Goal: Obtain resource: Obtain resource

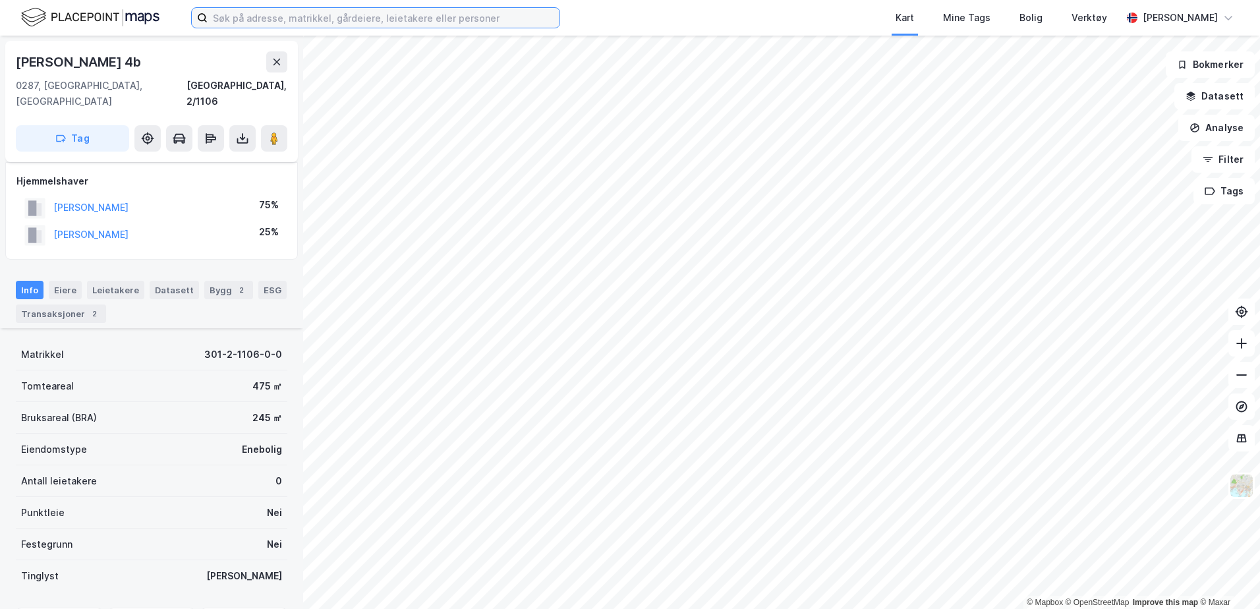
scroll to position [121, 0]
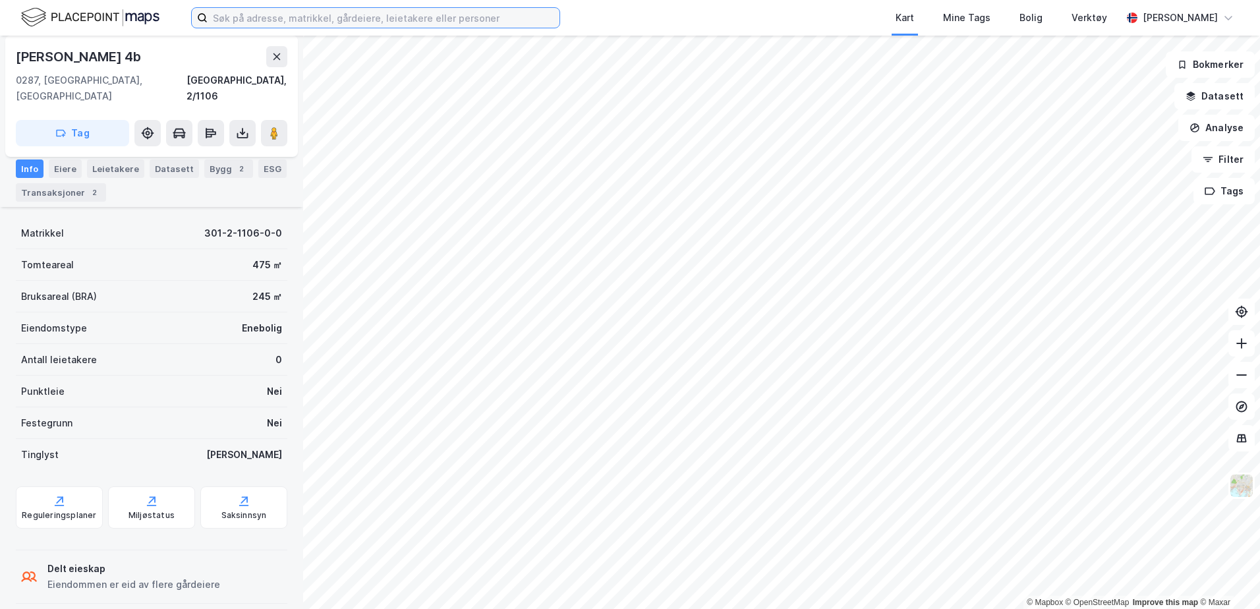
click at [441, 23] on input at bounding box center [384, 18] width 352 height 20
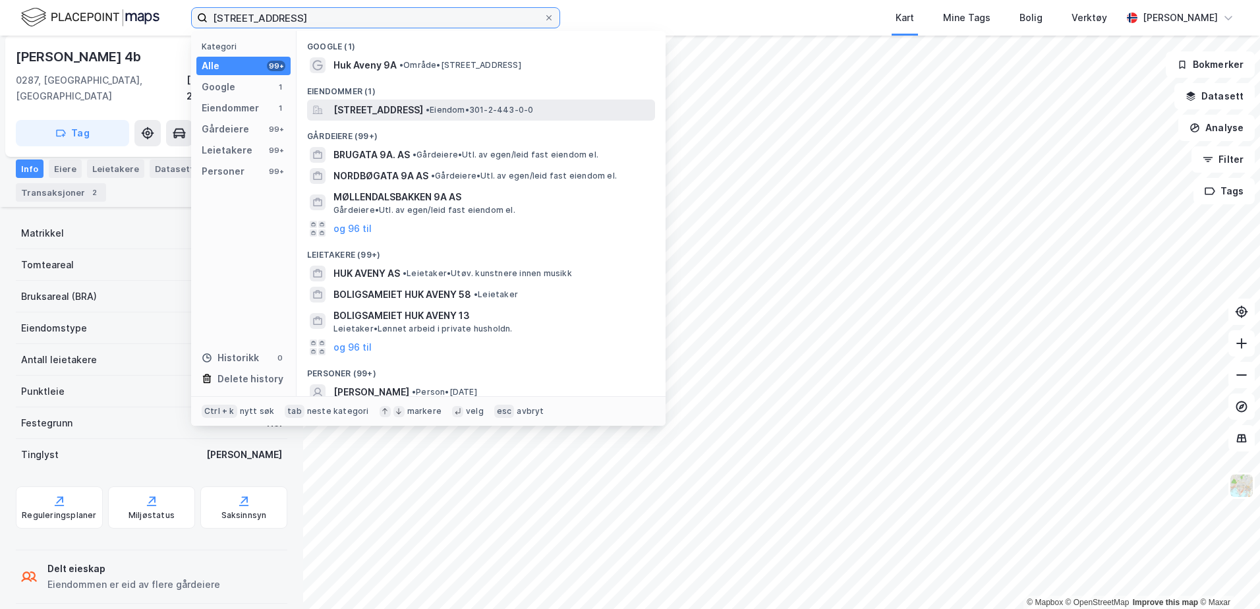
type input "huk aveny 9a"
click at [387, 111] on span "[STREET_ADDRESS]" at bounding box center [378, 110] width 90 height 16
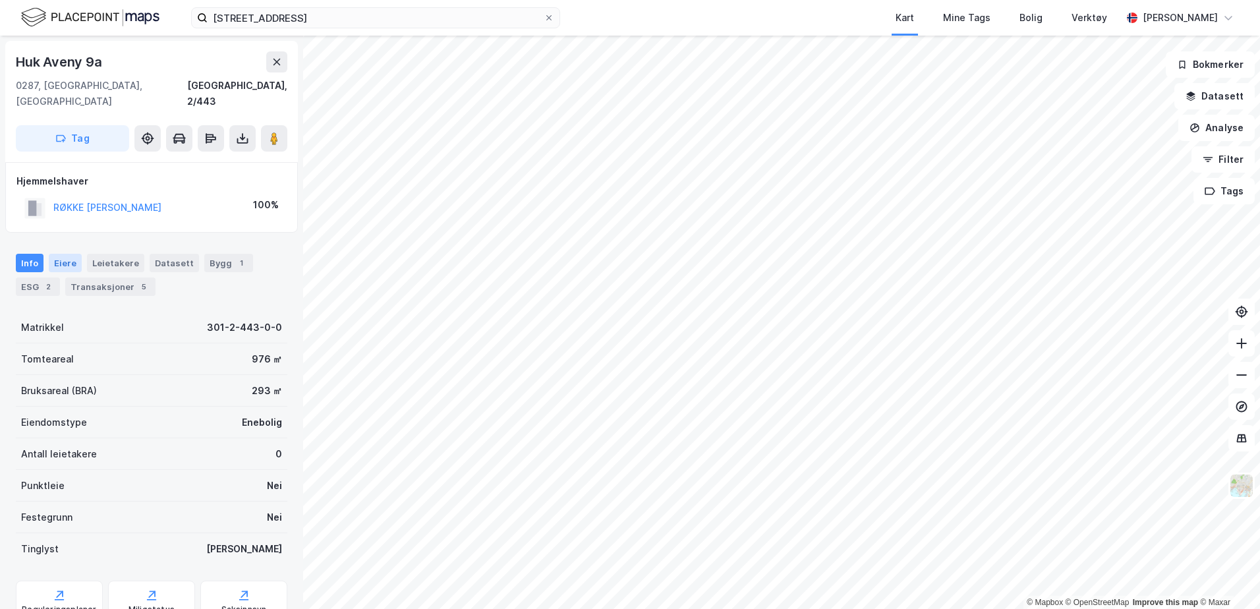
click at [55, 254] on div "Eiere" at bounding box center [65, 263] width 33 height 18
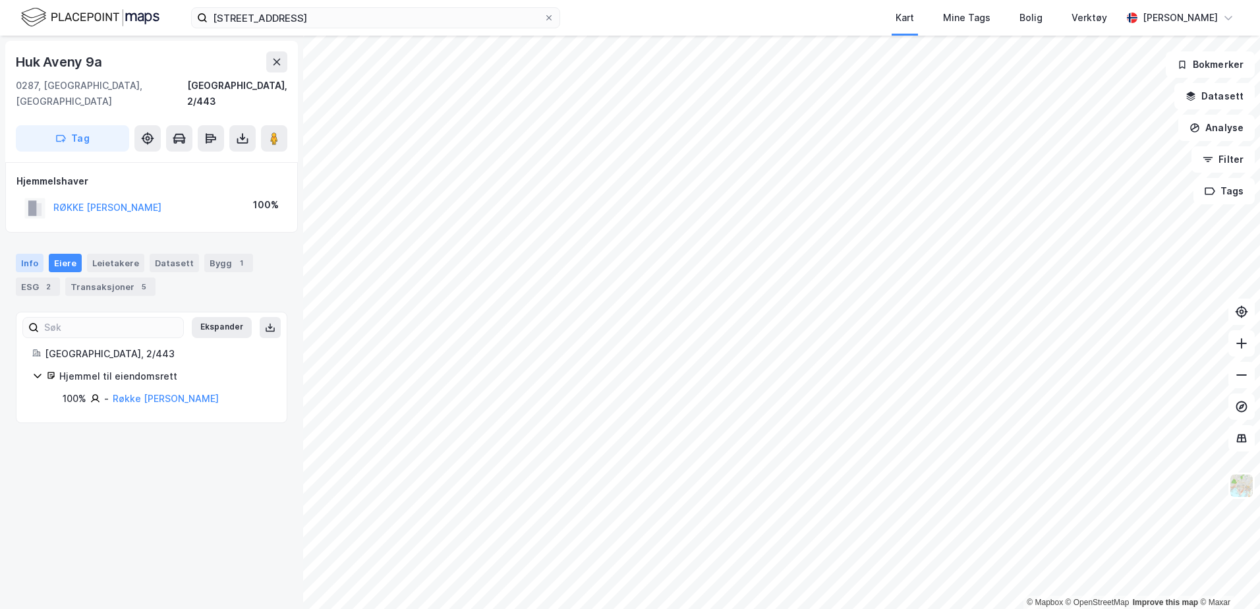
click at [26, 254] on div "Info" at bounding box center [30, 263] width 28 height 18
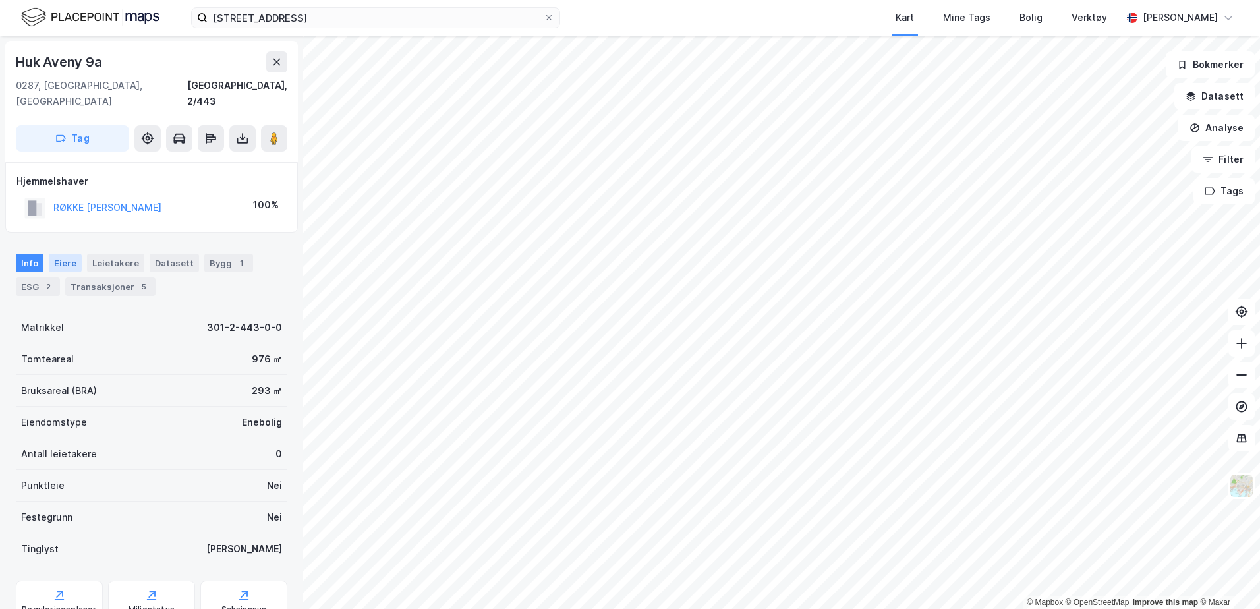
click at [59, 254] on div "Eiere" at bounding box center [65, 263] width 33 height 18
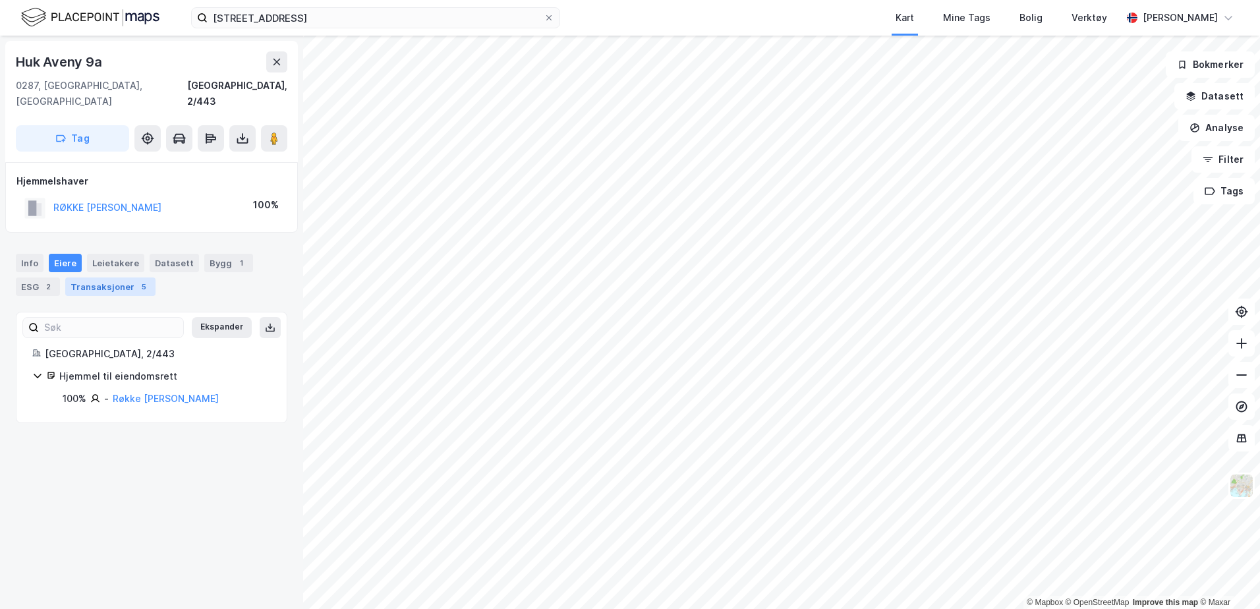
click at [89, 277] on div "Transaksjoner 5" at bounding box center [110, 286] width 90 height 18
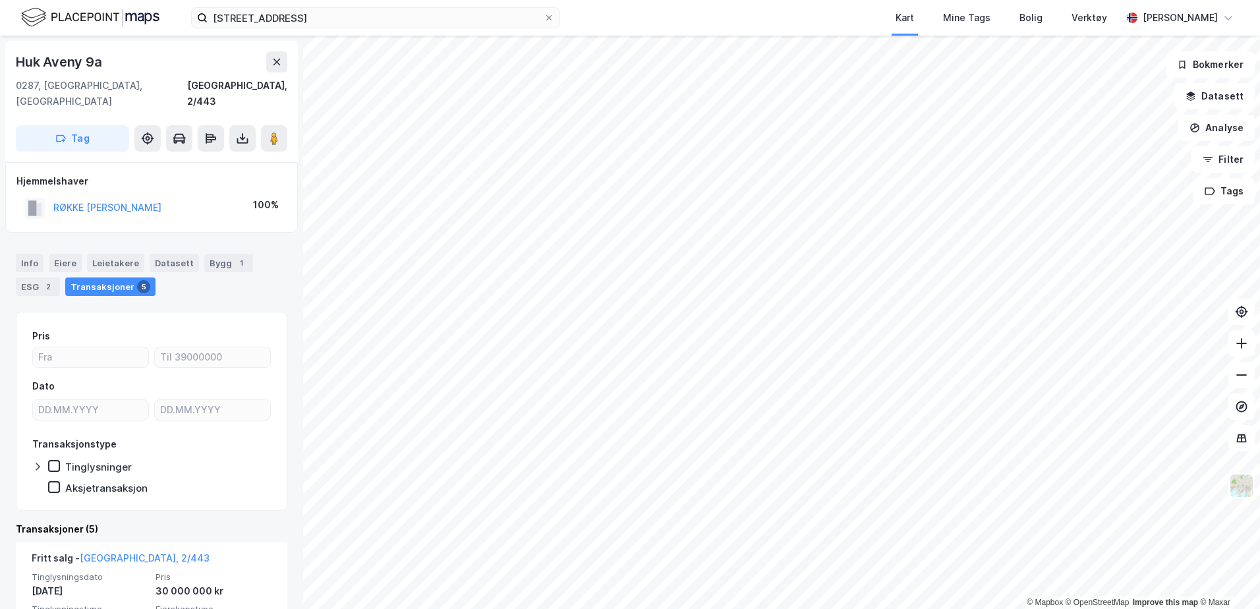
click at [72, 14] on img at bounding box center [90, 17] width 138 height 23
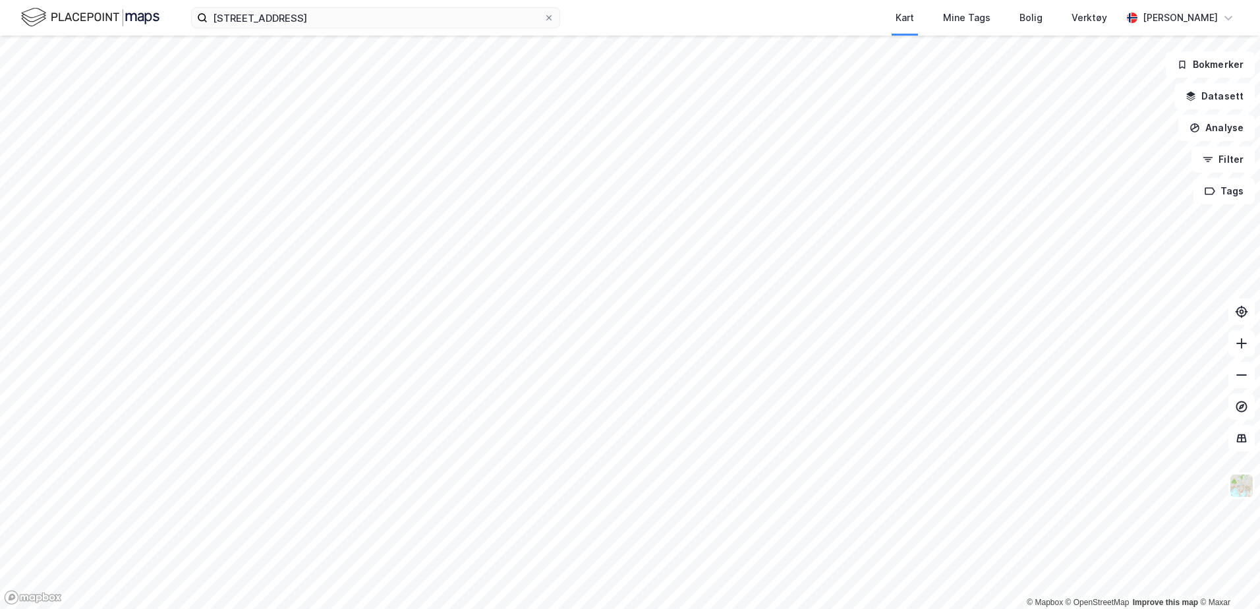
click at [66, 14] on img at bounding box center [90, 17] width 138 height 23
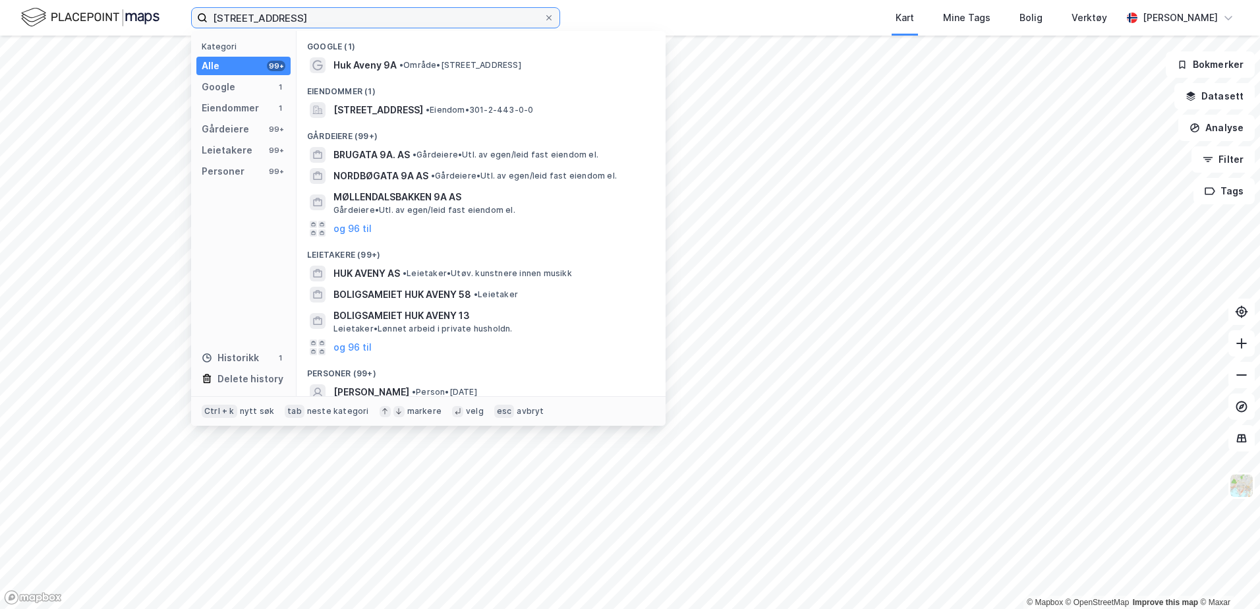
drag, startPoint x: 341, startPoint y: 25, endPoint x: 159, endPoint y: 26, distance: 181.2
click at [166, 29] on div "huk aveny 9a Kategori Alle 99+ Google 1 Eiendommer 1 Gårdeiere 99+ Leietakere 9…" at bounding box center [630, 18] width 1260 height 36
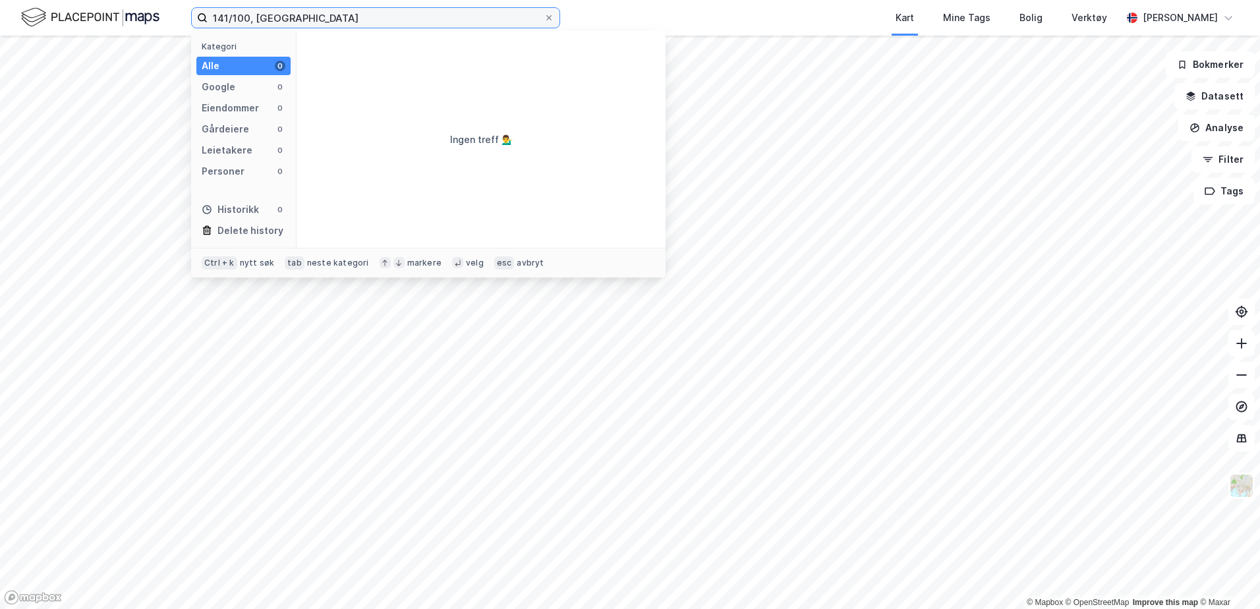
click at [228, 16] on input "141/100, bærum" at bounding box center [376, 18] width 336 height 20
type input "14/100, bærum"
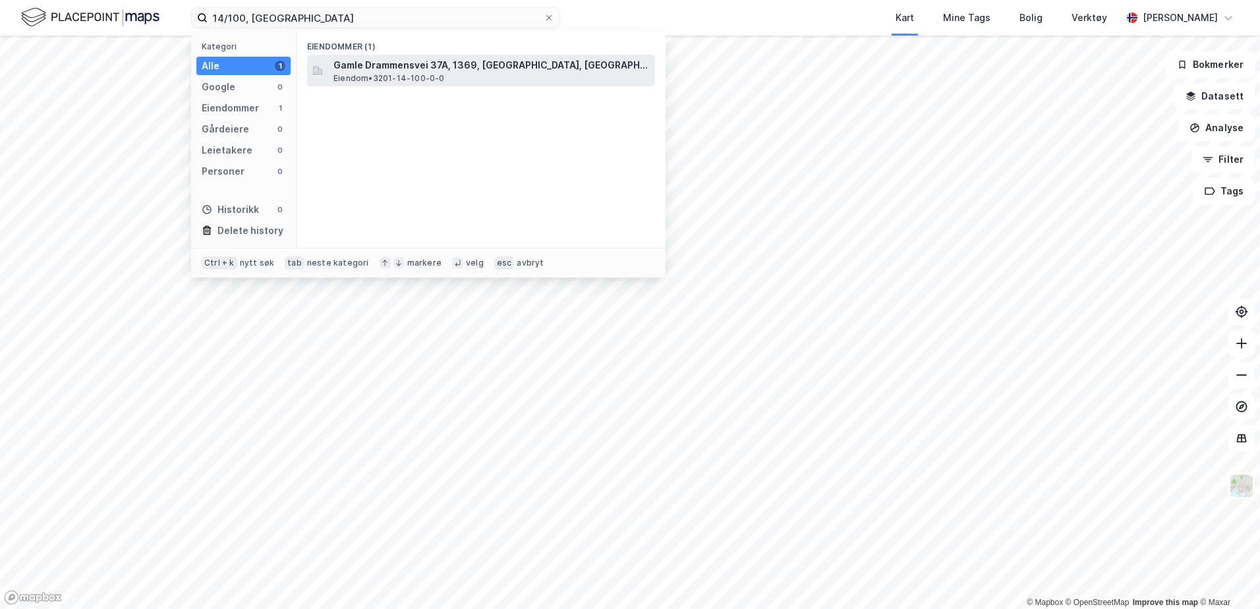
click at [353, 67] on span "Gamle Drammensvei 37A, 1369, [GEOGRAPHIC_DATA], [GEOGRAPHIC_DATA]" at bounding box center [491, 65] width 316 height 16
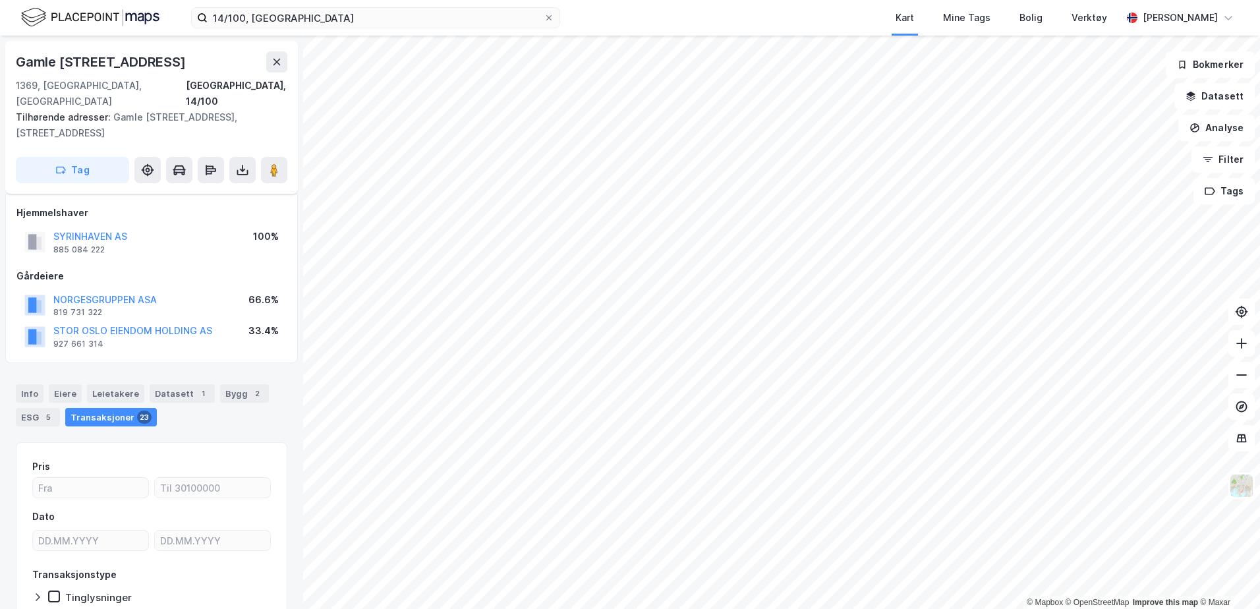
scroll to position [5, 0]
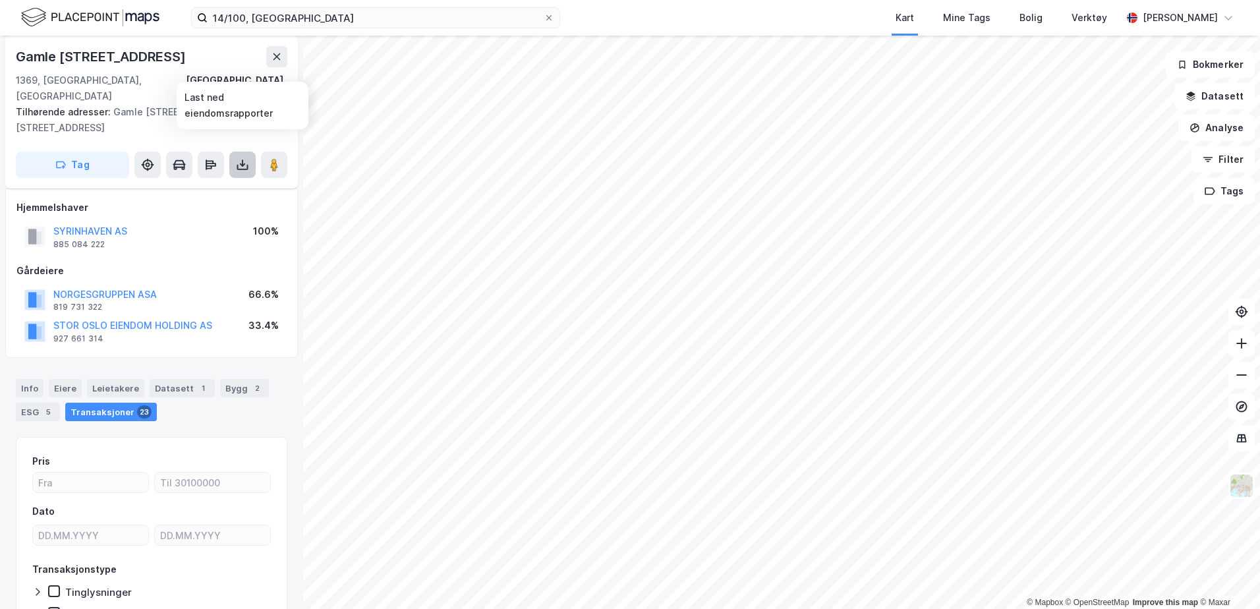
click at [242, 158] on icon at bounding box center [242, 164] width 13 height 13
click at [165, 181] on div "Last ned grunnbok" at bounding box center [185, 191] width 140 height 21
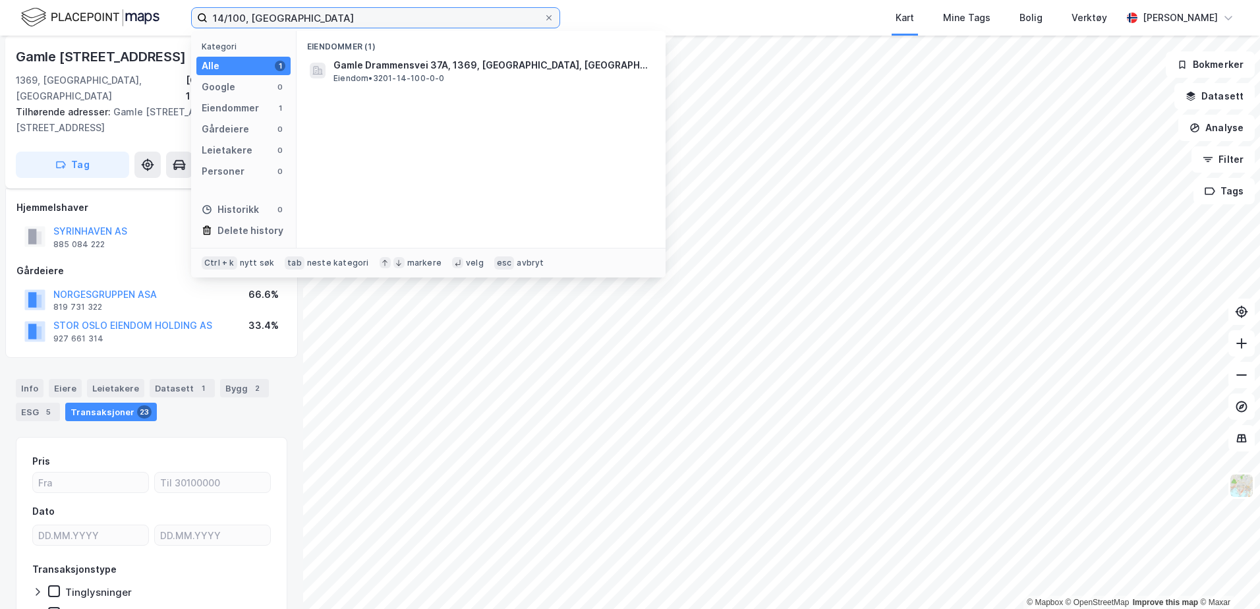
drag, startPoint x: 304, startPoint y: 20, endPoint x: 138, endPoint y: 14, distance: 166.1
click at [138, 14] on div "14/100, bærum Kategori Alle 1 Google 0 Eiendommer 1 Gårdeiere 0 Leietakere 0 Pe…" at bounding box center [630, 18] width 1260 height 36
type input "450/293, molde"
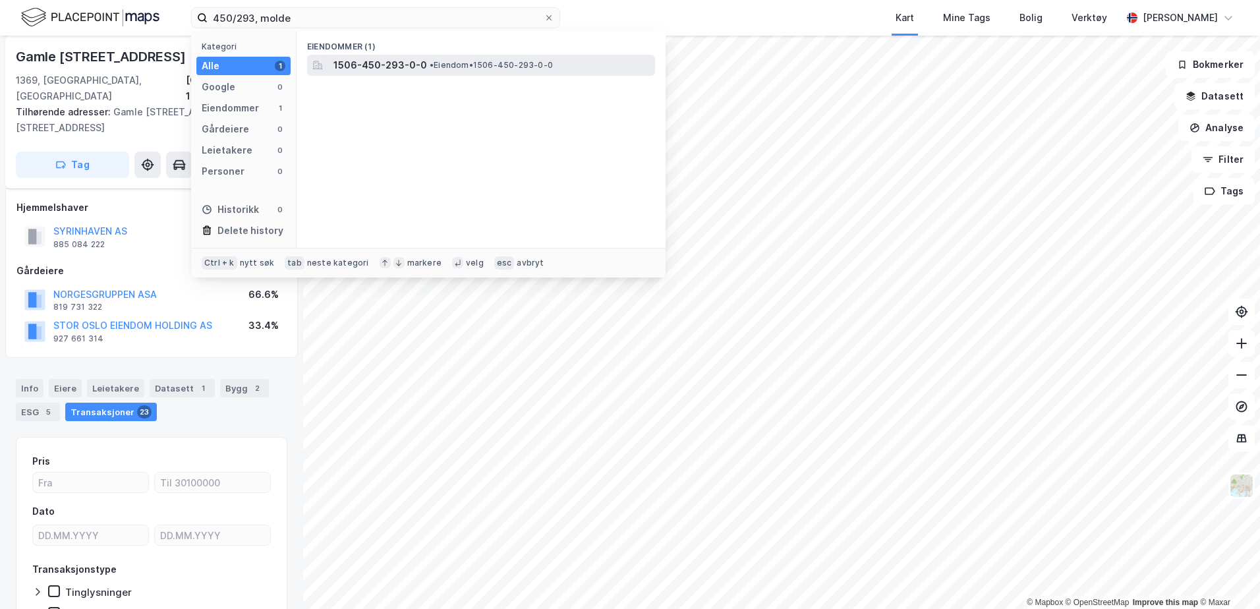
click at [430, 67] on span "•" at bounding box center [432, 65] width 4 height 10
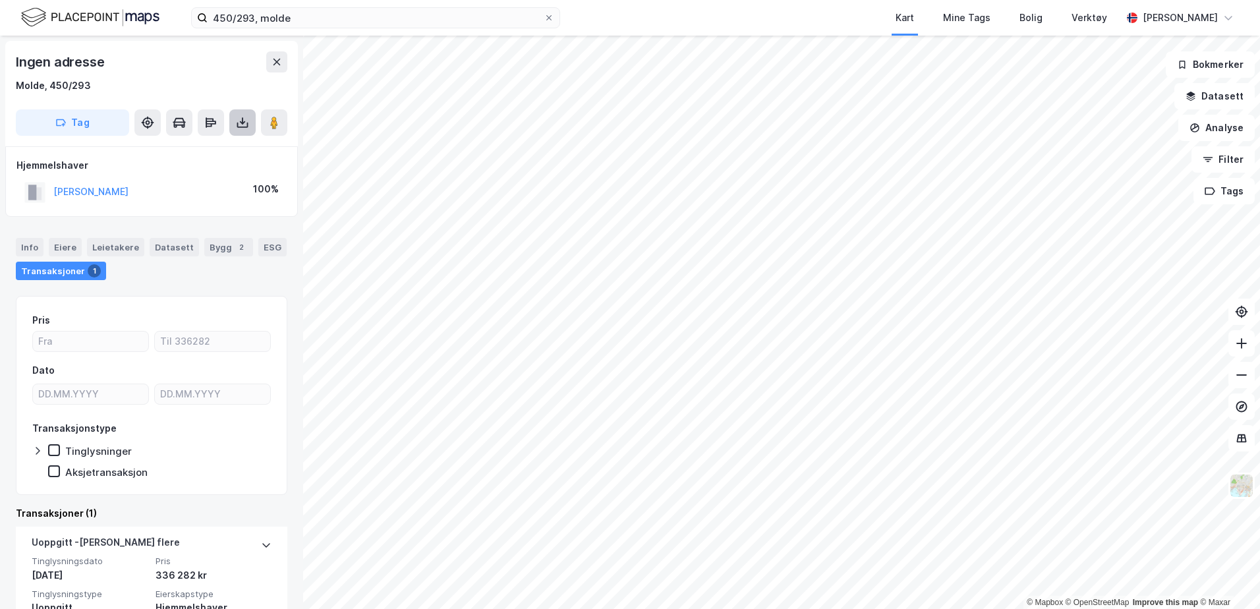
click at [239, 120] on icon at bounding box center [242, 122] width 13 height 13
click at [223, 146] on div "Last ned grunnbok" at bounding box center [185, 148] width 140 height 21
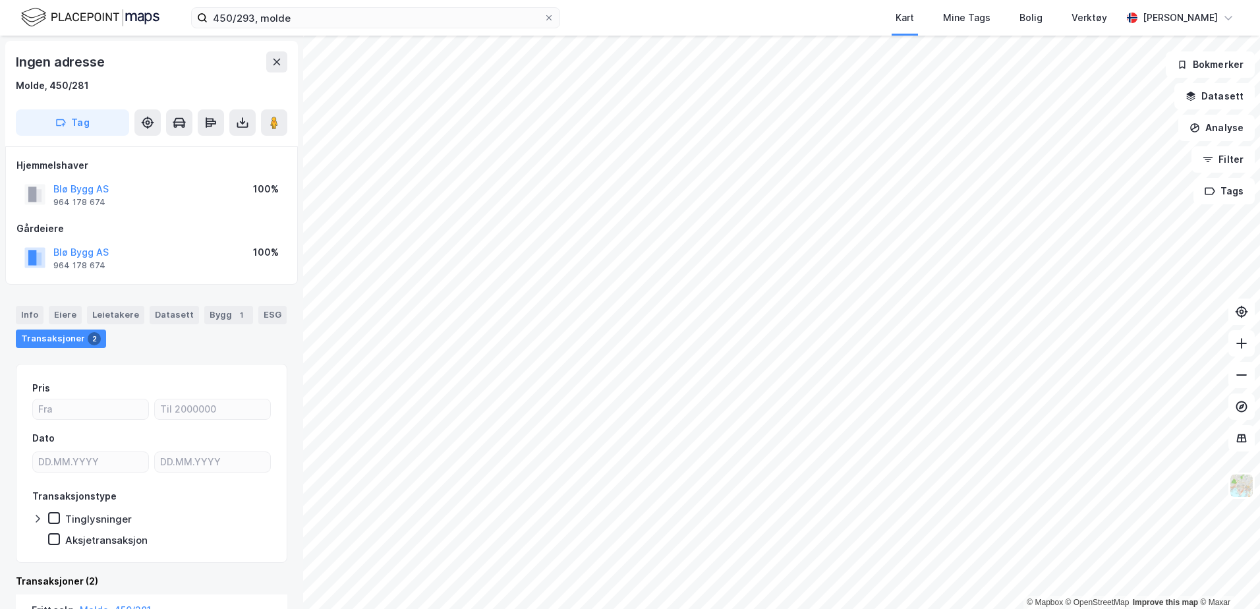
scroll to position [1, 0]
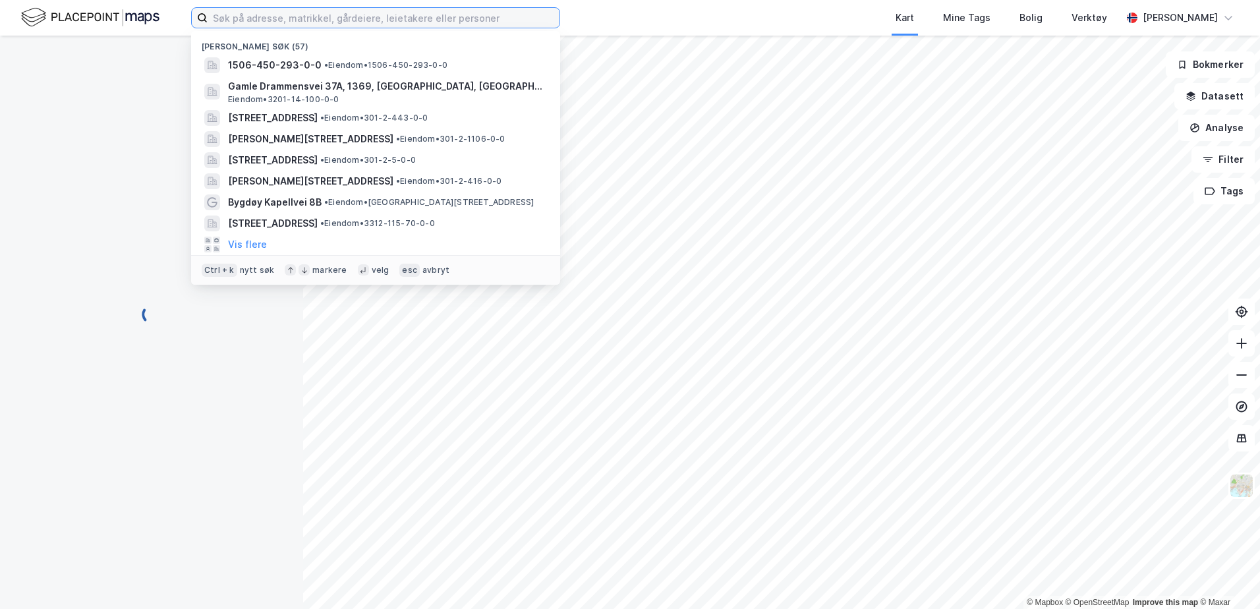
click at [345, 25] on input at bounding box center [384, 18] width 352 height 20
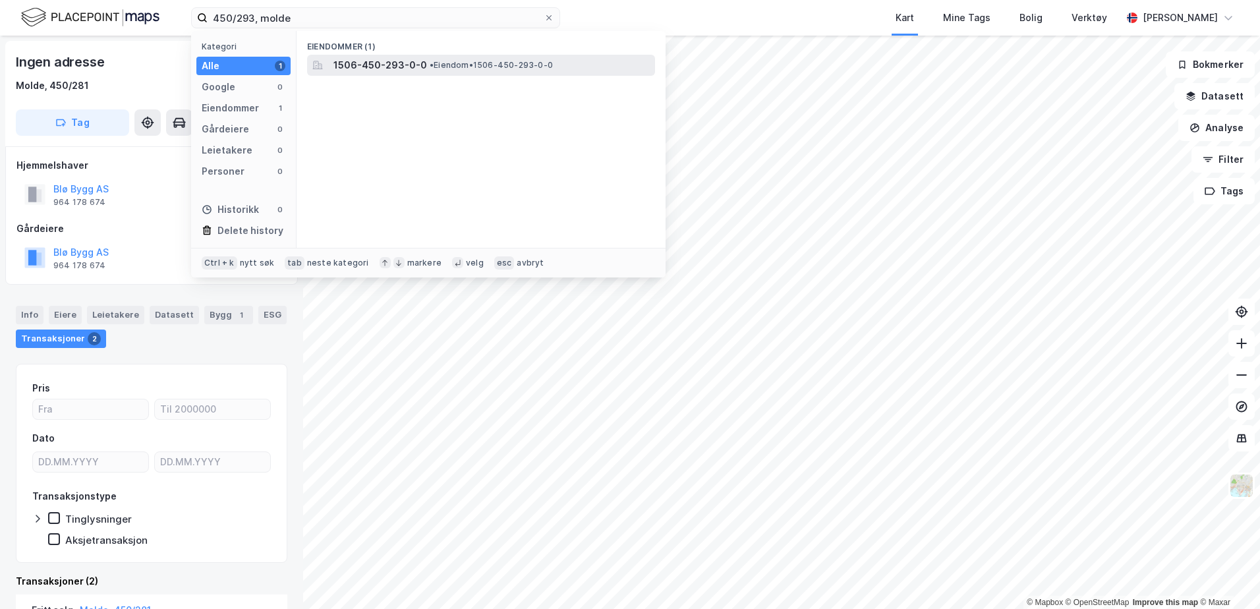
click at [354, 65] on span "1506-450-293-0-0" at bounding box center [380, 65] width 94 height 16
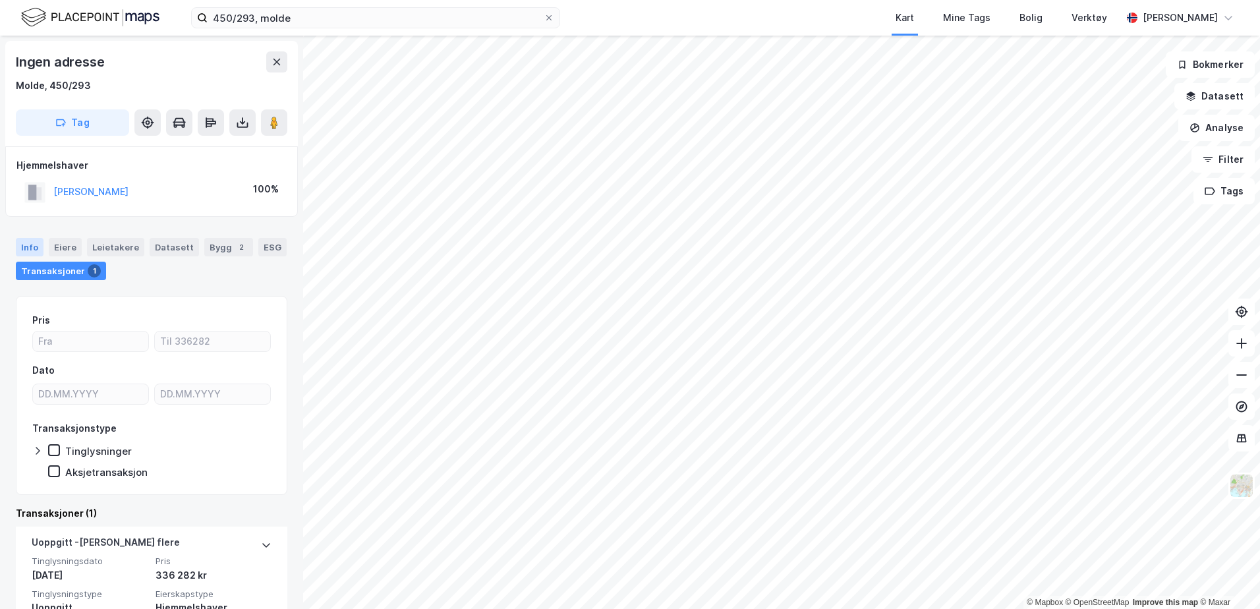
click at [28, 244] on div "Info" at bounding box center [30, 247] width 28 height 18
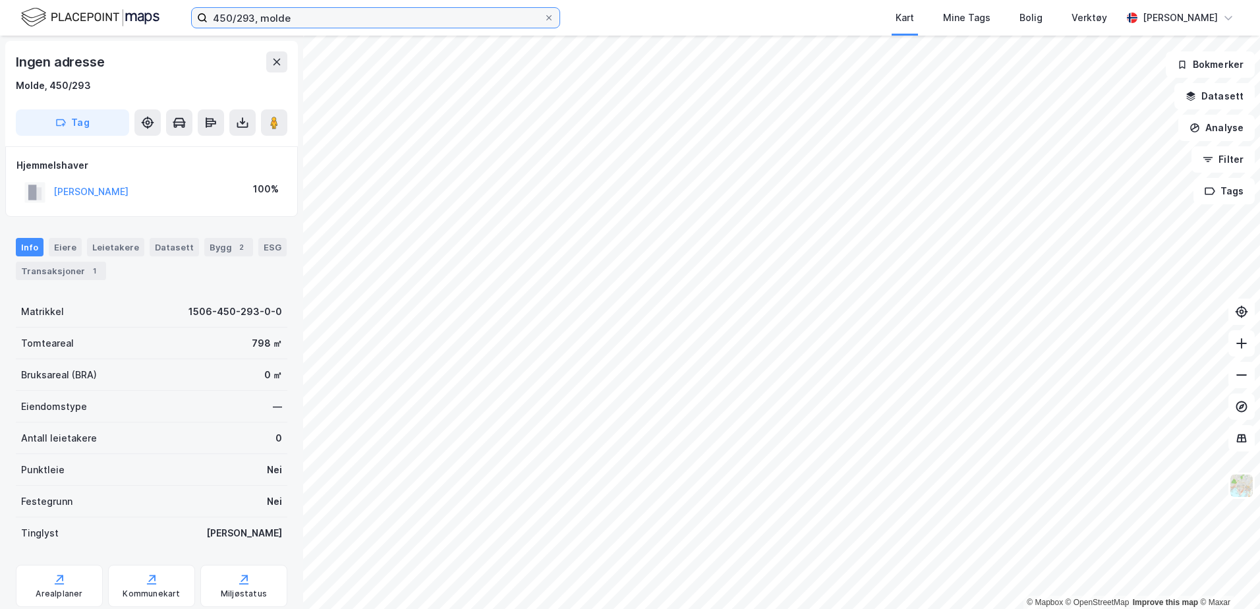
click at [254, 17] on input "450/293, molde" at bounding box center [376, 18] width 336 height 20
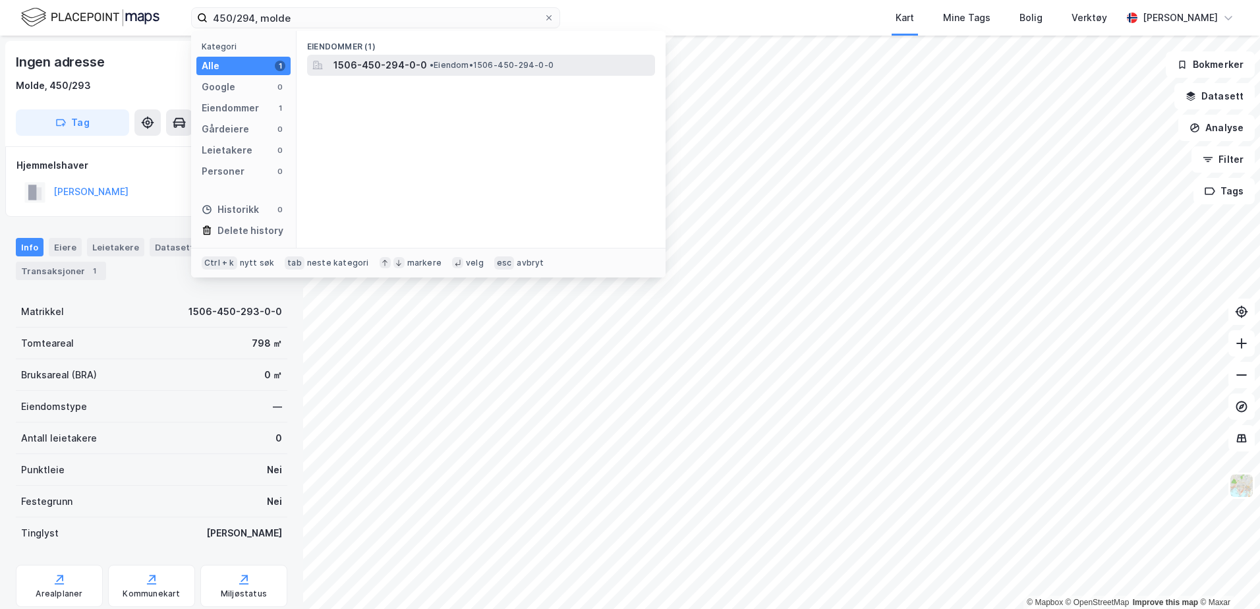
click at [393, 61] on span "1506-450-294-0-0" at bounding box center [380, 65] width 94 height 16
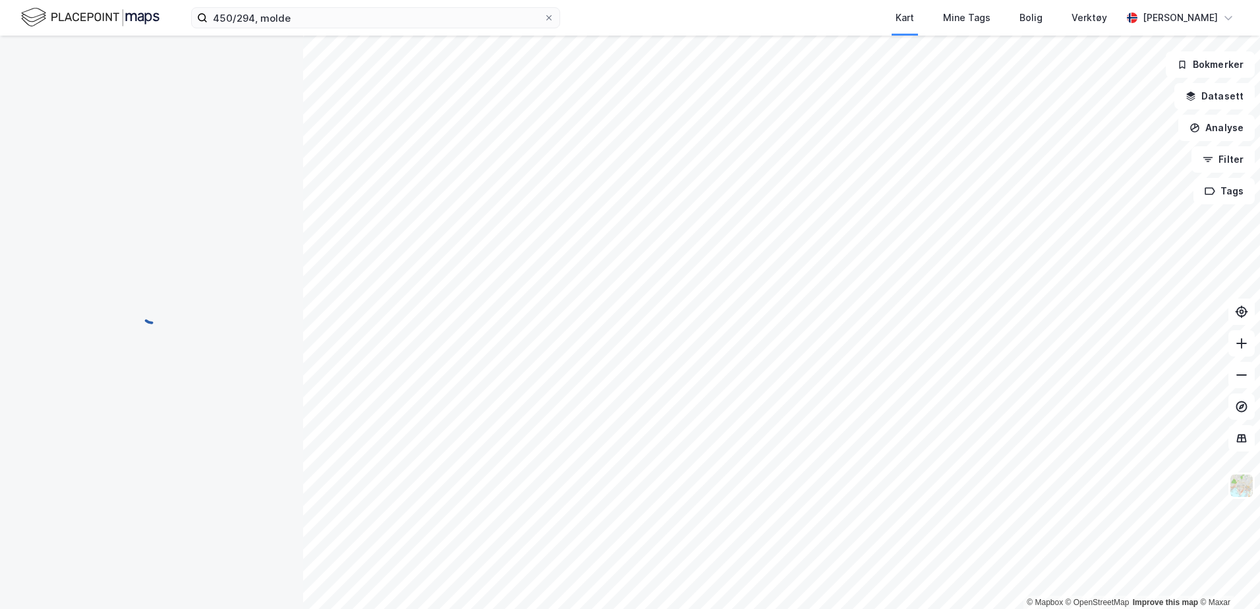
scroll to position [2, 0]
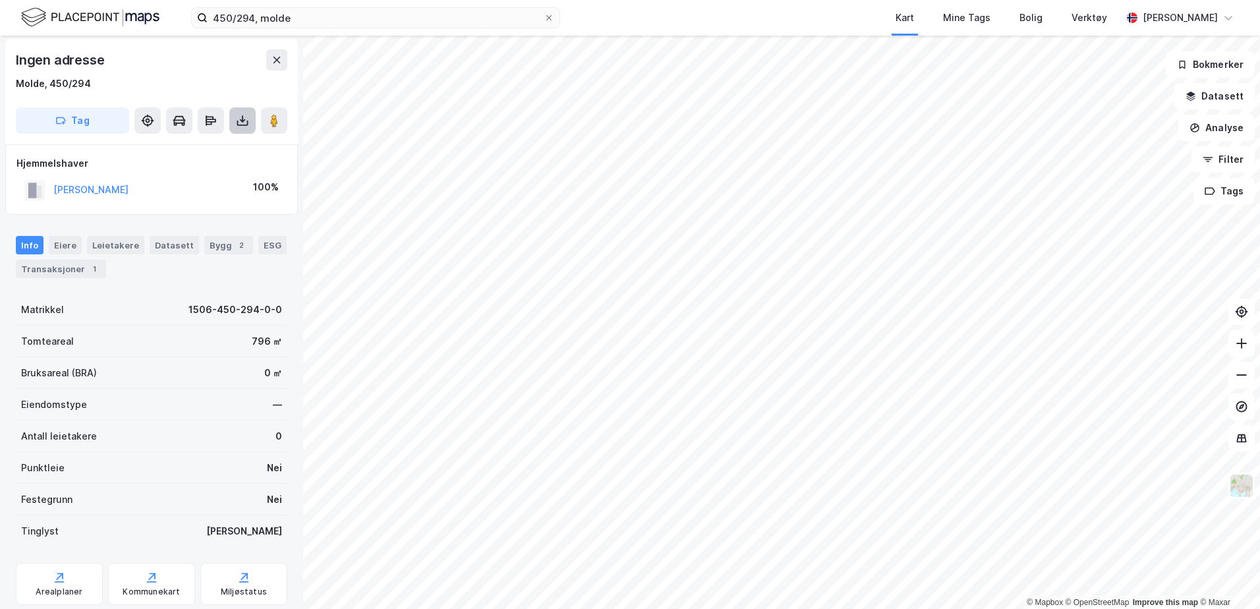
click at [244, 119] on icon at bounding box center [242, 120] width 13 height 13
click at [200, 148] on div "Last ned grunnbok" at bounding box center [177, 147] width 76 height 11
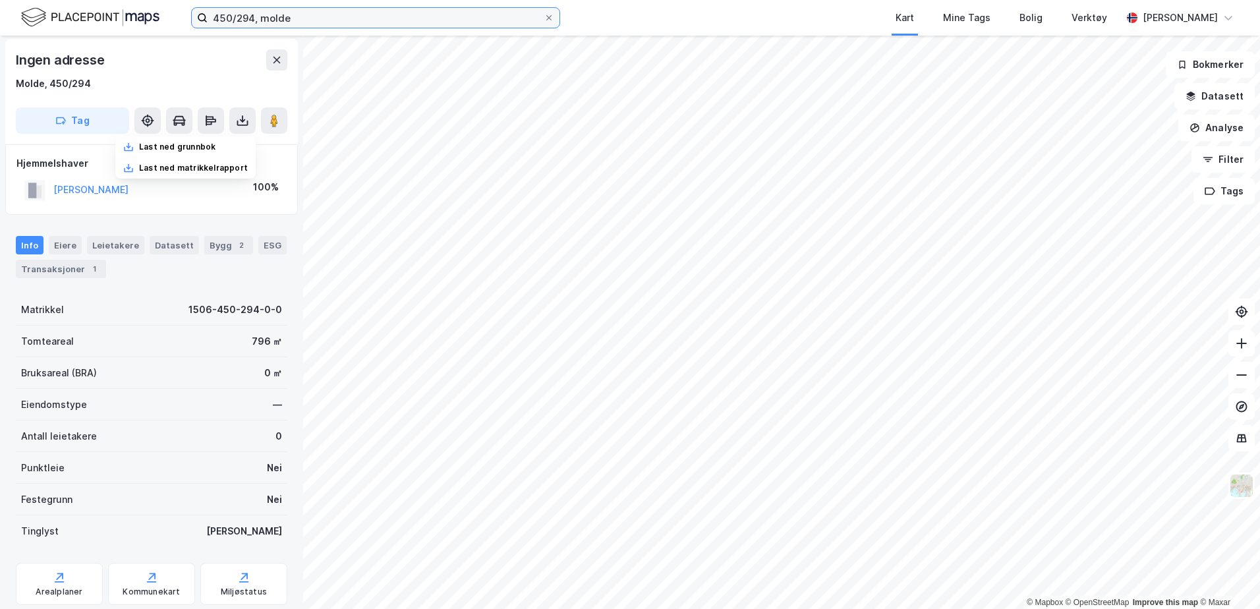
click at [252, 18] on input "450/294, molde" at bounding box center [376, 18] width 336 height 20
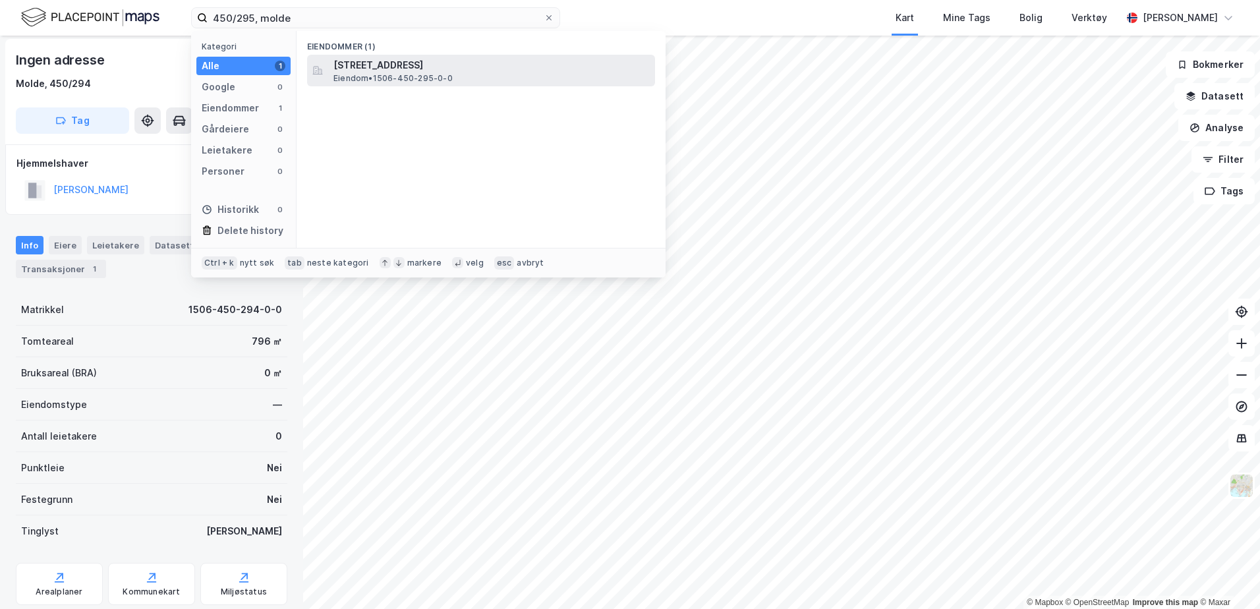
click at [391, 67] on span "[STREET_ADDRESS]" at bounding box center [491, 65] width 316 height 16
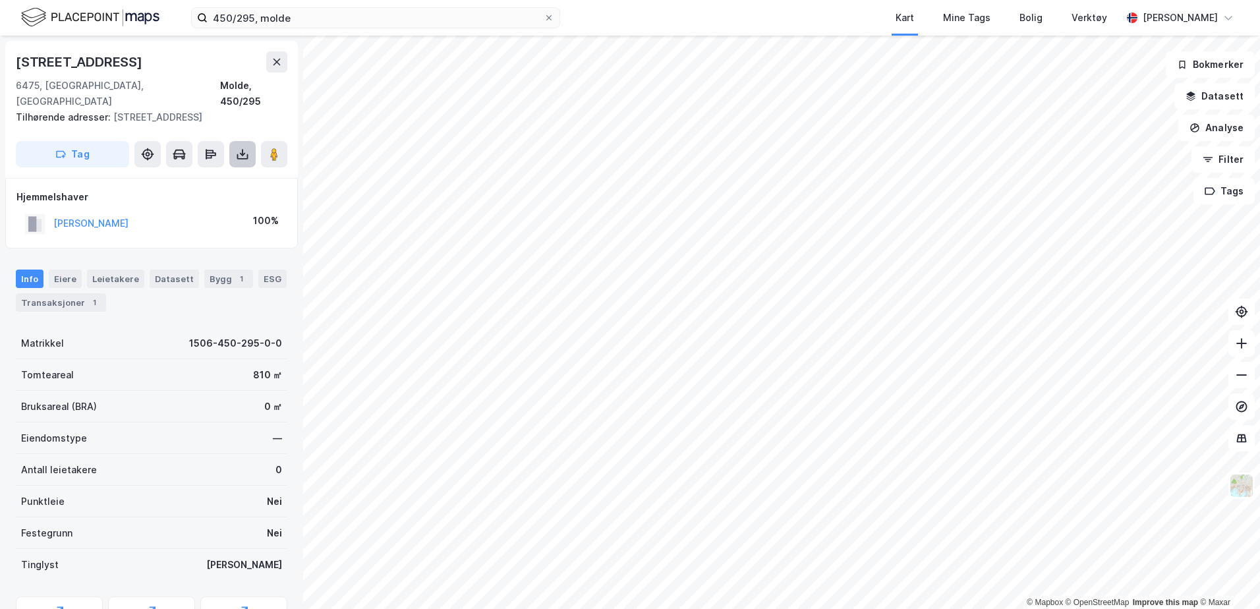
click at [238, 154] on icon at bounding box center [242, 156] width 11 height 5
click at [182, 175] on div "Last ned grunnbok" at bounding box center [177, 180] width 76 height 11
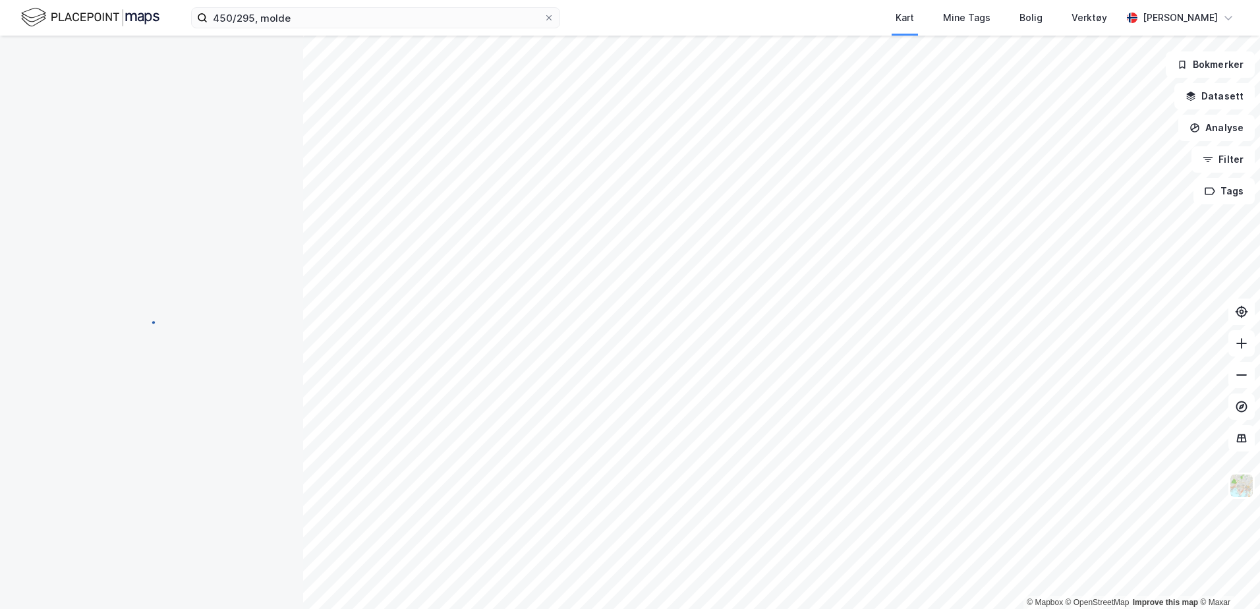
scroll to position [1, 0]
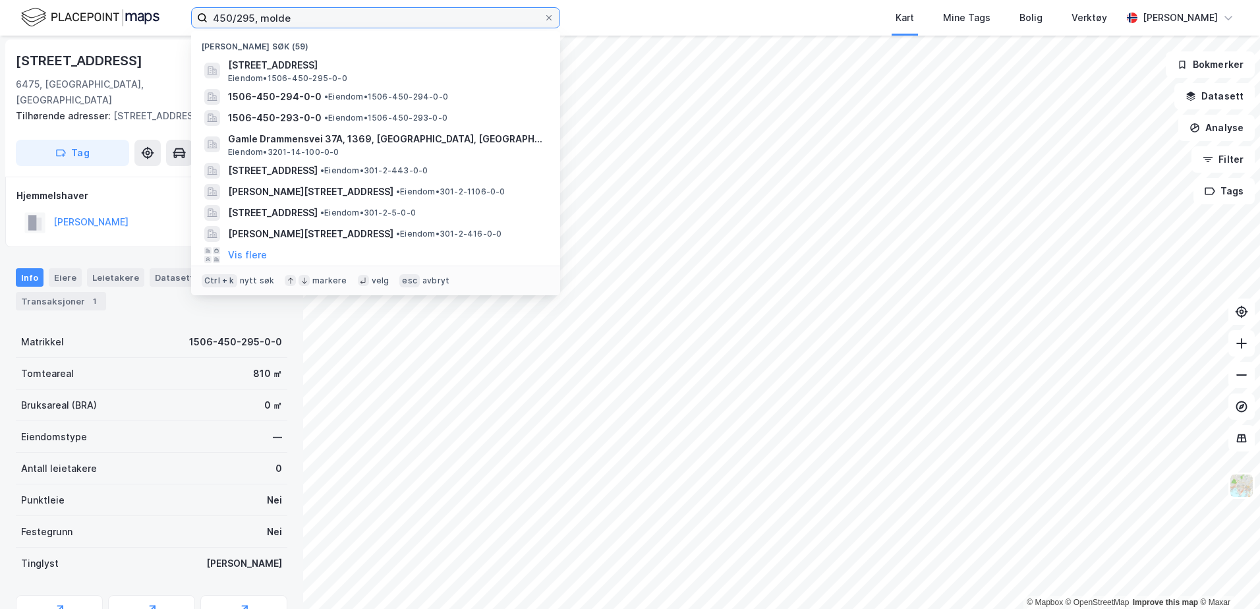
drag, startPoint x: 308, startPoint y: 15, endPoint x: 182, endPoint y: 12, distance: 125.9
click at [182, 12] on div "450/295, molde Nylige søk (59) [STREET_ADDRESS] • 1506-450-295-0-0 1506-450-294…" at bounding box center [630, 18] width 1260 height 36
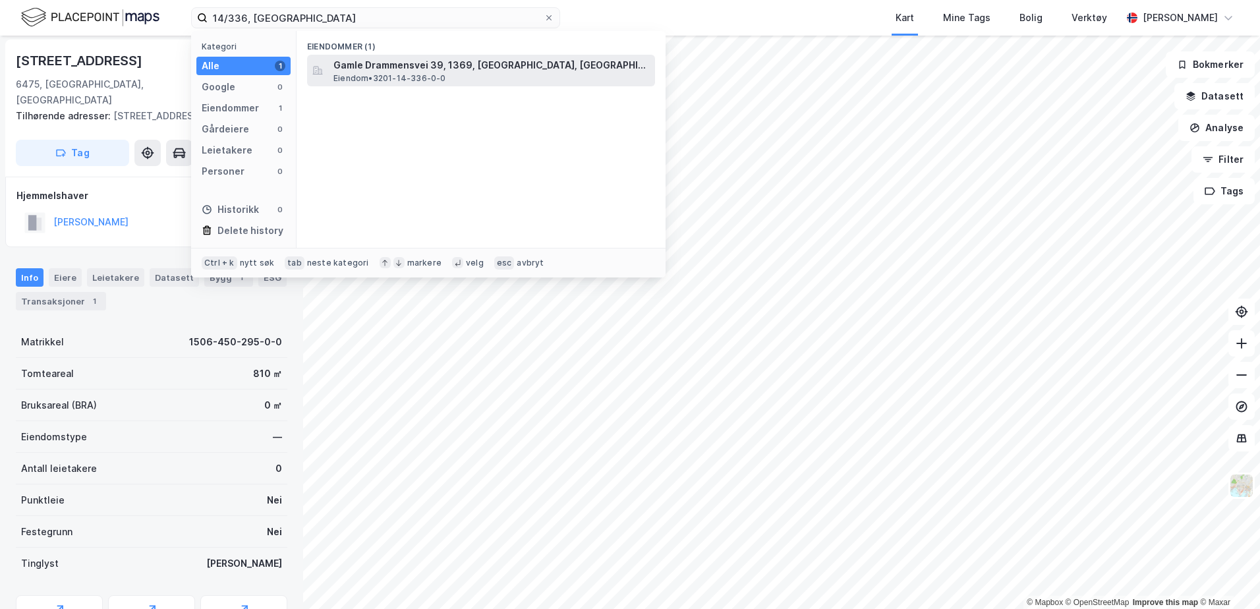
click at [410, 68] on span "Gamle Drammensvei 39, 1369, [GEOGRAPHIC_DATA], [GEOGRAPHIC_DATA]" at bounding box center [491, 65] width 316 height 16
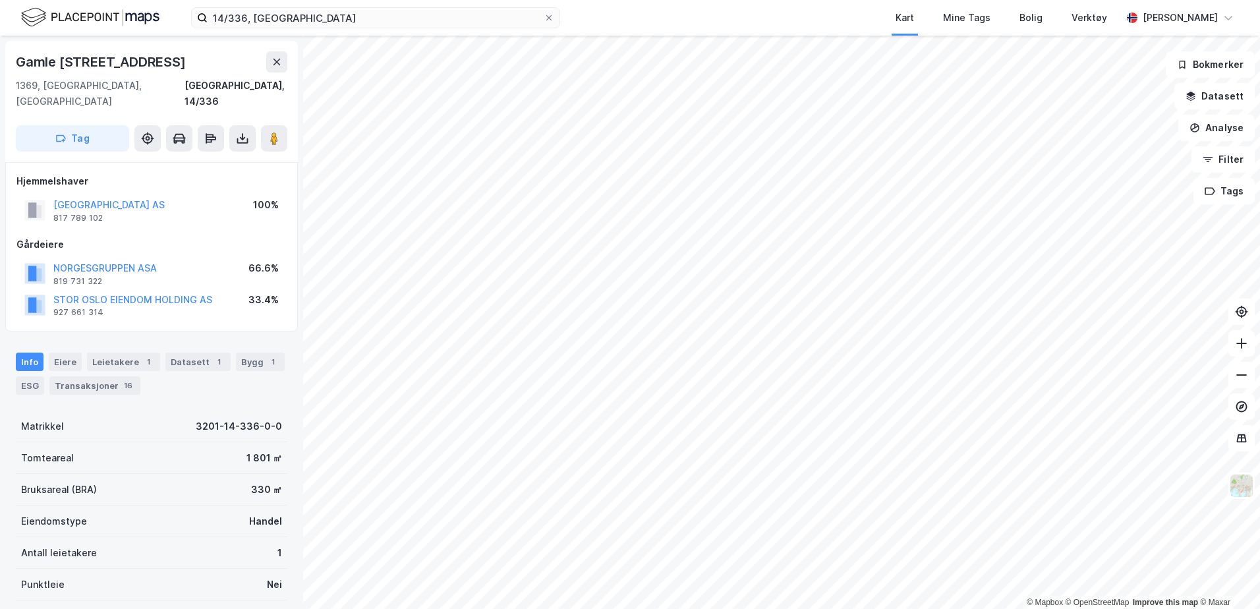
scroll to position [1, 0]
click at [235, 124] on button at bounding box center [242, 137] width 26 height 26
click at [195, 158] on div "Last ned grunnbok" at bounding box center [177, 163] width 76 height 11
click at [339, 28] on label "14/336, [GEOGRAPHIC_DATA]" at bounding box center [375, 17] width 369 height 21
click at [339, 28] on input "14/336, [GEOGRAPHIC_DATA]" at bounding box center [376, 18] width 336 height 20
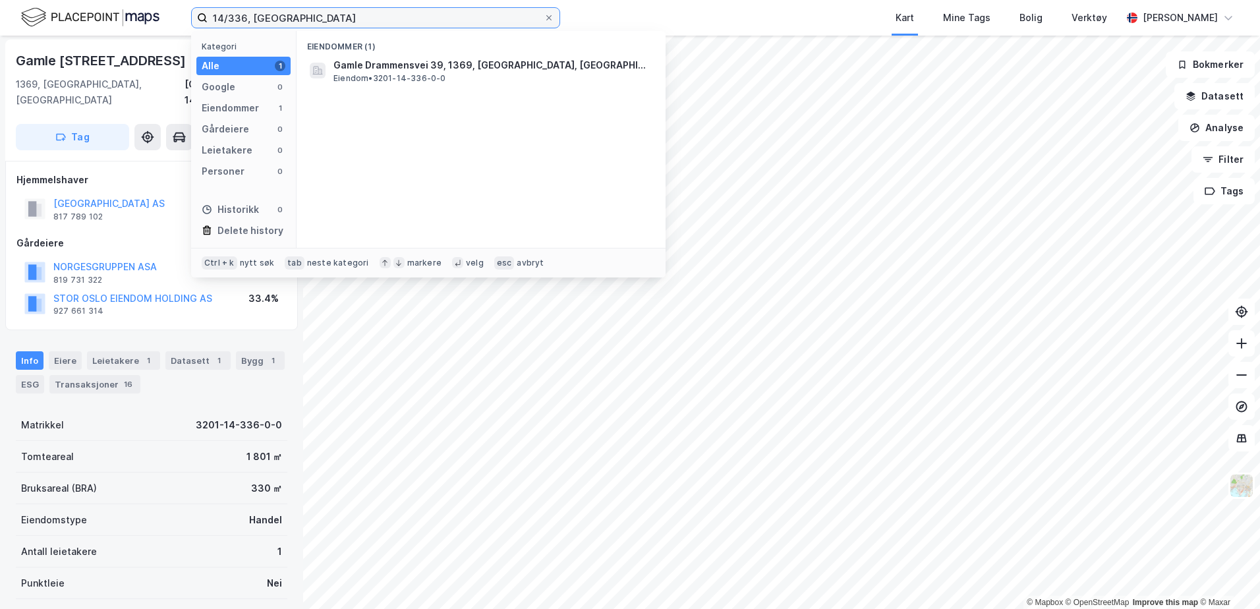
drag, startPoint x: 335, startPoint y: 21, endPoint x: 184, endPoint y: 24, distance: 150.3
click at [184, 24] on div "14/336, bærum Kategori Alle 1 Google 0 Eiendommer 1 Gårdeiere 0 Leietakere 0 Pe…" at bounding box center [630, 18] width 1260 height 36
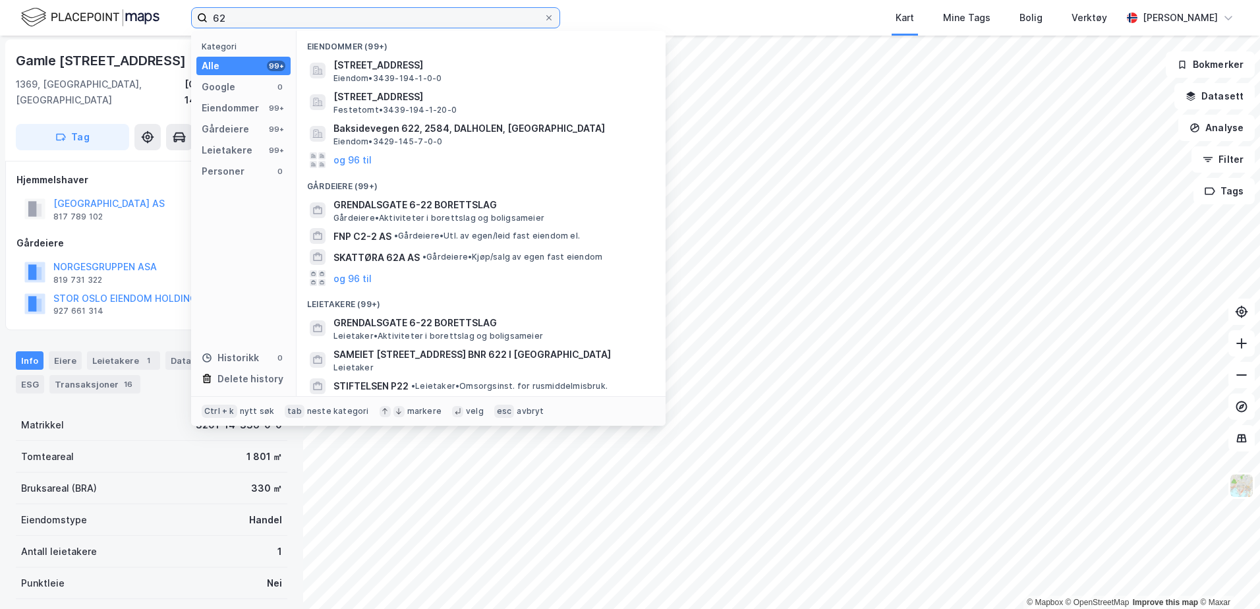
type input "6"
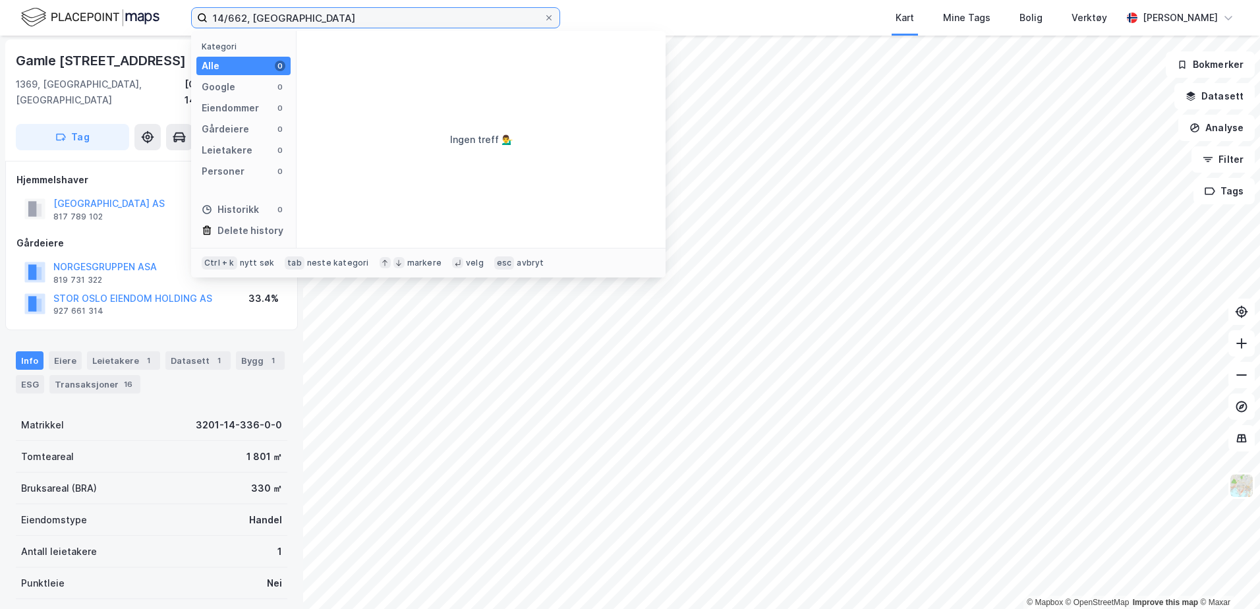
click at [241, 17] on input "14/662, [GEOGRAPHIC_DATA]" at bounding box center [376, 18] width 336 height 20
type input "14/622, [GEOGRAPHIC_DATA]"
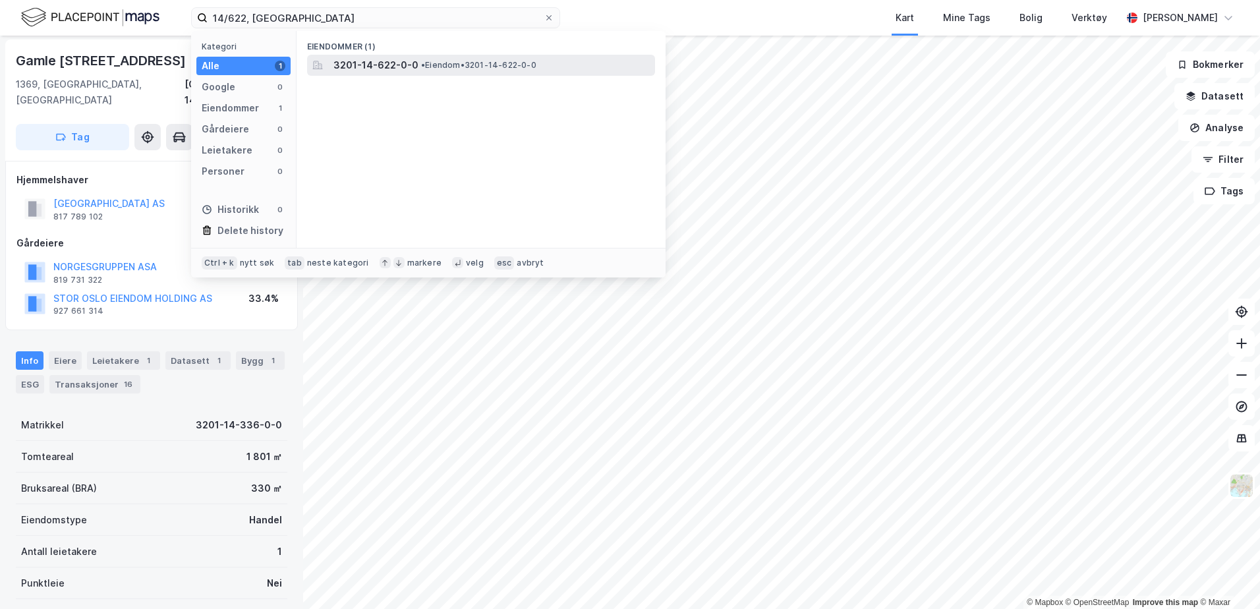
click at [362, 68] on span "3201-14-622-0-0" at bounding box center [375, 65] width 85 height 16
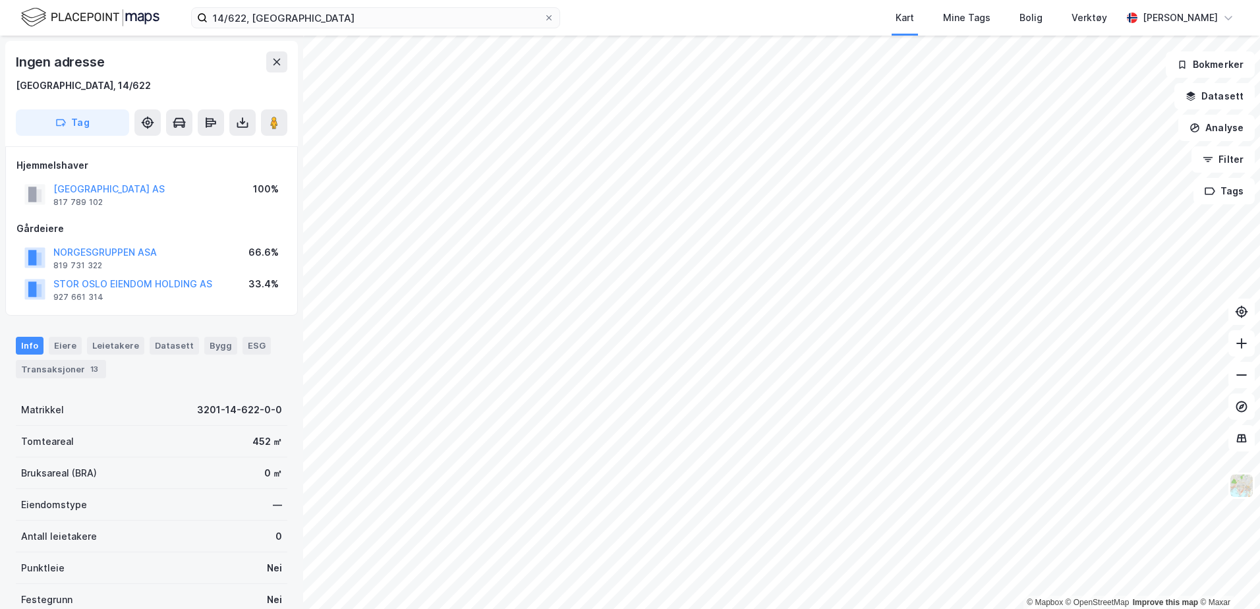
scroll to position [1, 0]
click at [240, 111] on button at bounding box center [242, 121] width 26 height 26
click at [202, 143] on div "Last ned grunnbok" at bounding box center [177, 147] width 76 height 11
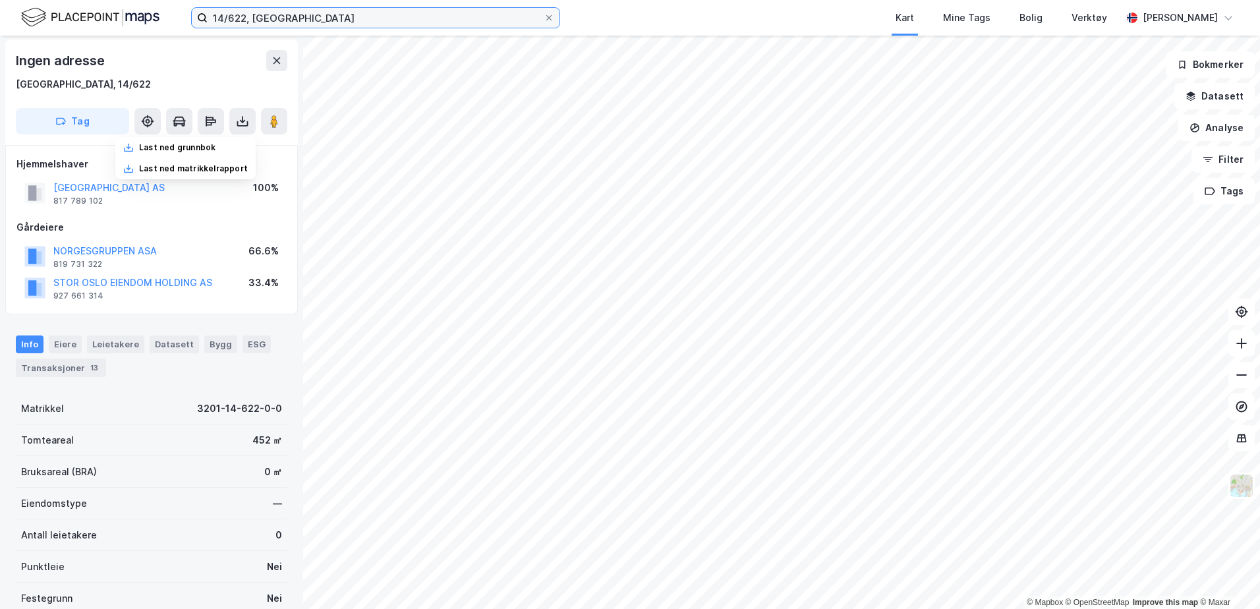
click at [246, 15] on input "14/622, [GEOGRAPHIC_DATA]" at bounding box center [376, 18] width 336 height 20
